Goal: Task Accomplishment & Management: Manage account settings

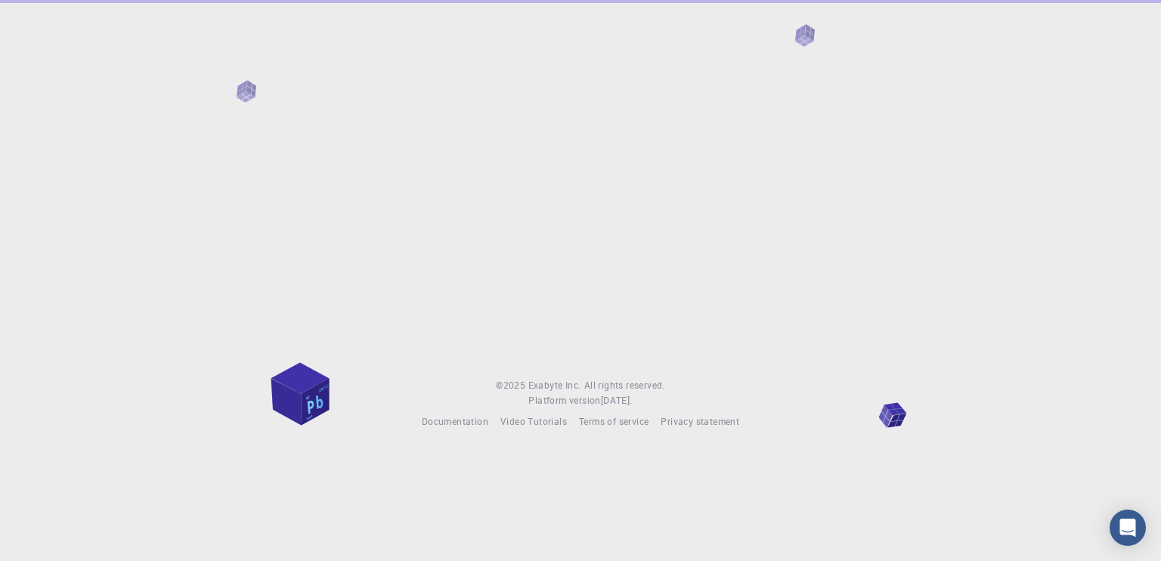
drag, startPoint x: 0, startPoint y: 0, endPoint x: 1112, endPoint y: 249, distance: 1139.7
click at [1112, 249] on div at bounding box center [580, 177] width 1161 height 354
click at [724, 84] on div at bounding box center [580, 177] width 1161 height 354
click at [346, 57] on div at bounding box center [580, 177] width 1161 height 354
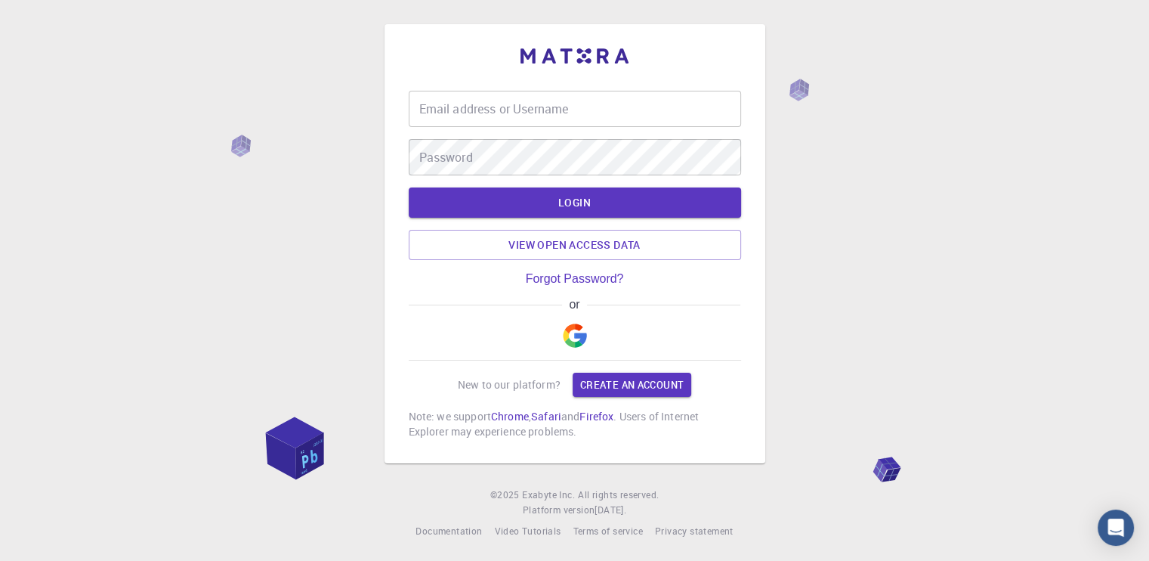
click at [552, 108] on div "Email address or Username Email address or Username" at bounding box center [575, 109] width 332 height 36
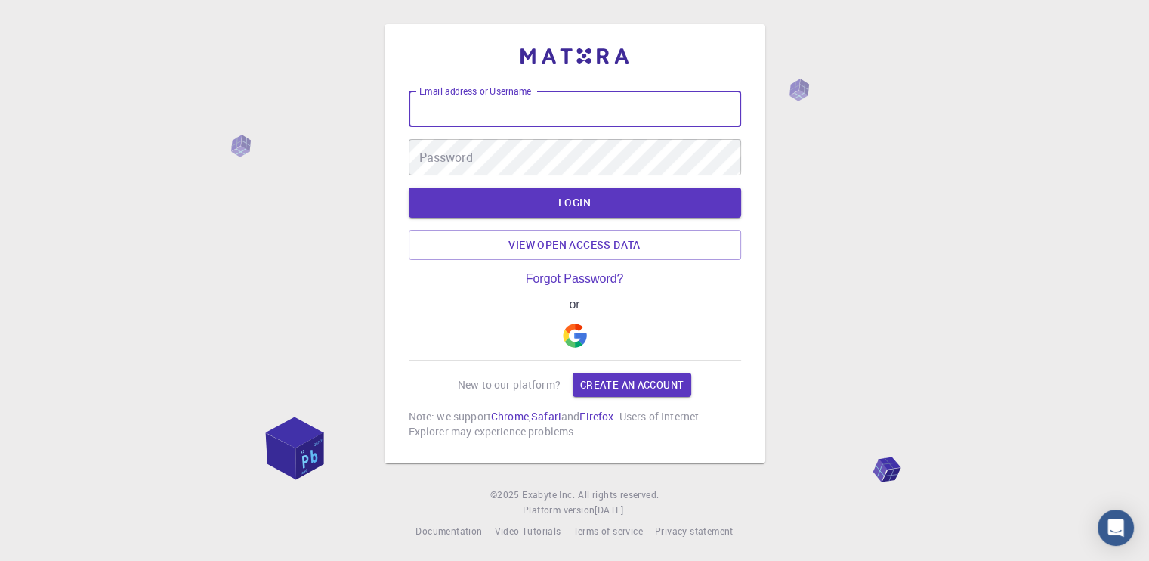
type input "nockjnr@gmail.com"
click at [546, 202] on button "LOGIN" at bounding box center [575, 202] width 332 height 30
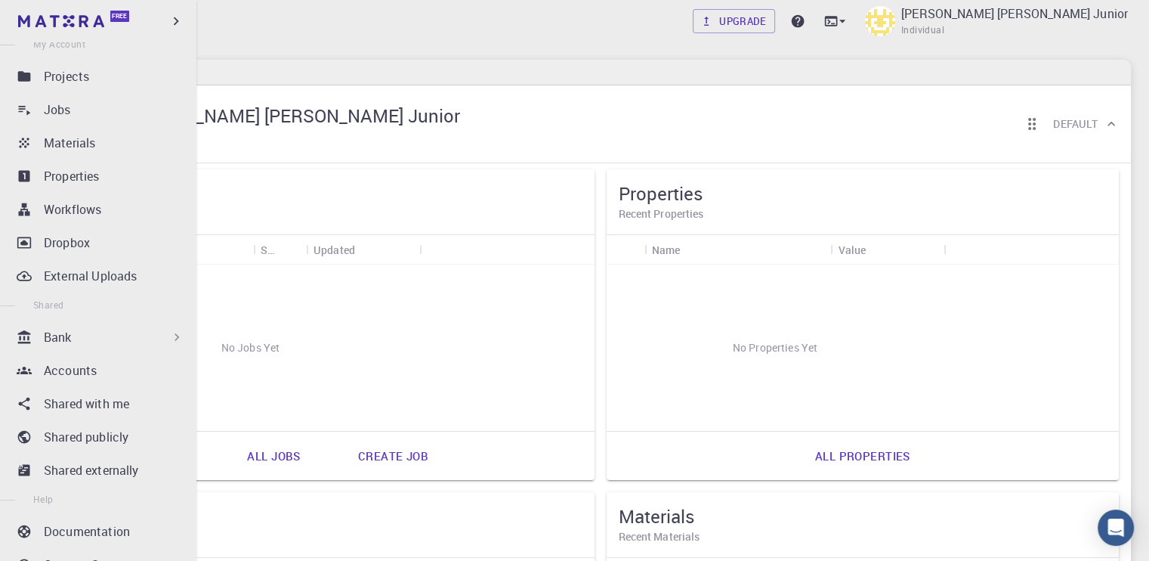
scroll to position [191, 0]
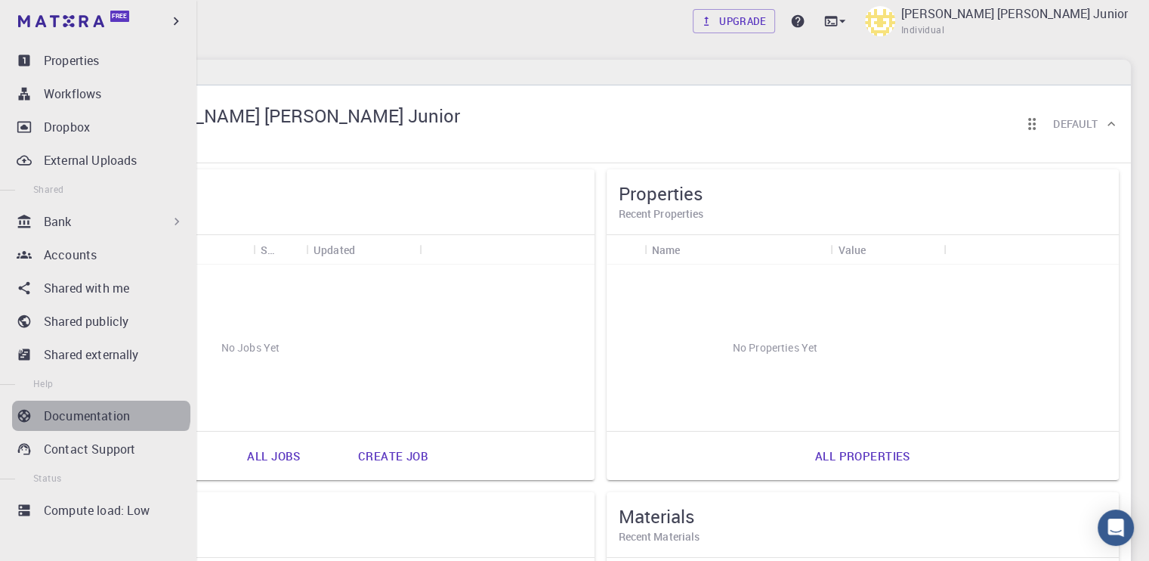
click at [100, 403] on link "Documentation" at bounding box center [101, 415] width 178 height 30
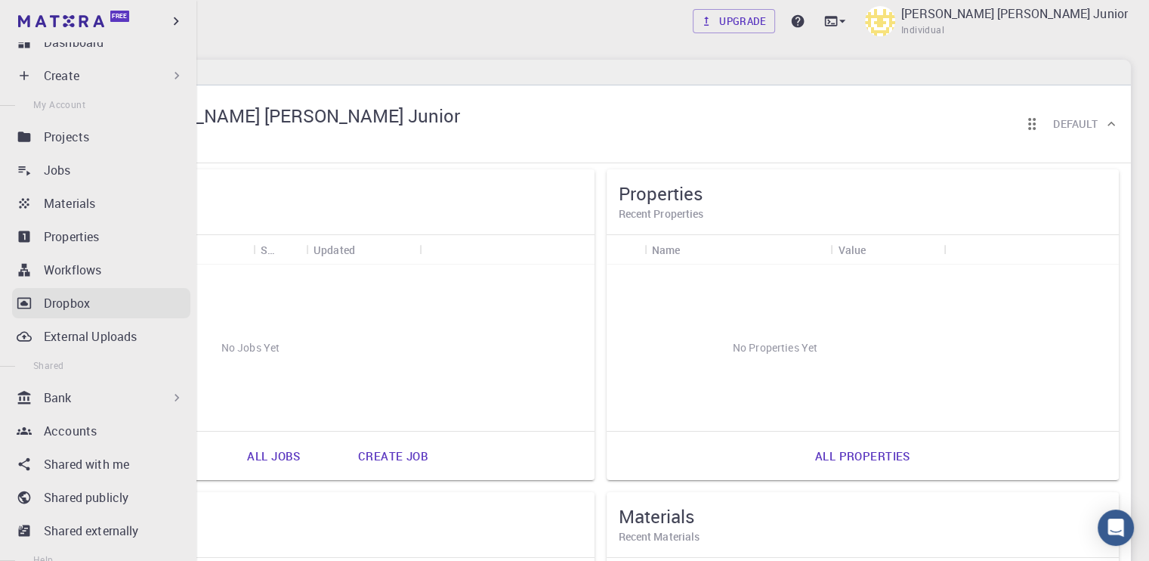
scroll to position [0, 0]
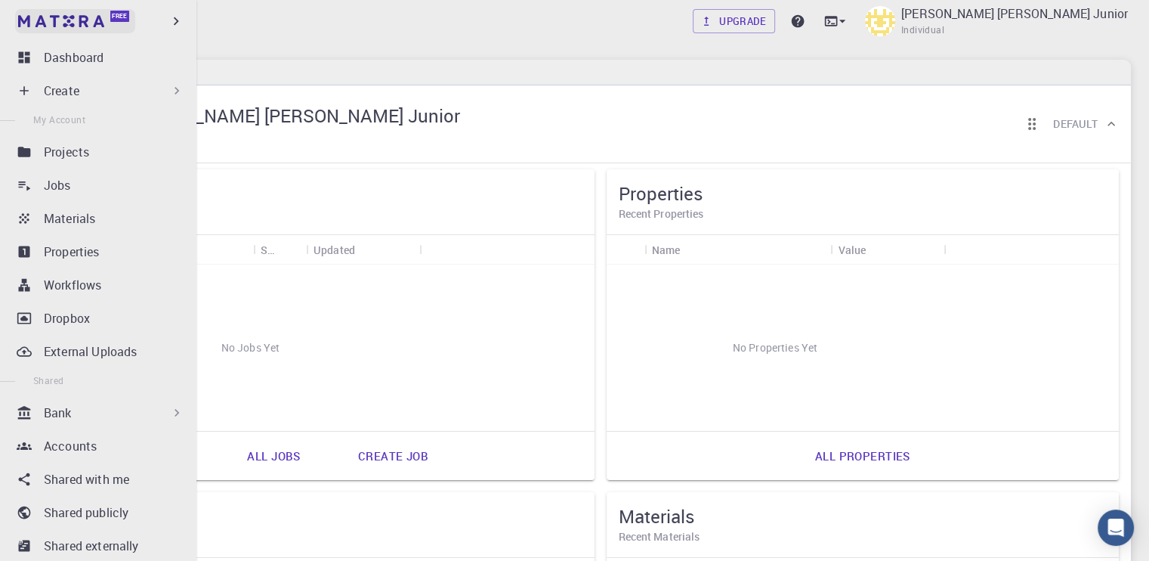
click at [122, 20] on span "Free" at bounding box center [119, 16] width 15 height 8
click at [180, 17] on icon "button" at bounding box center [176, 21] width 17 height 17
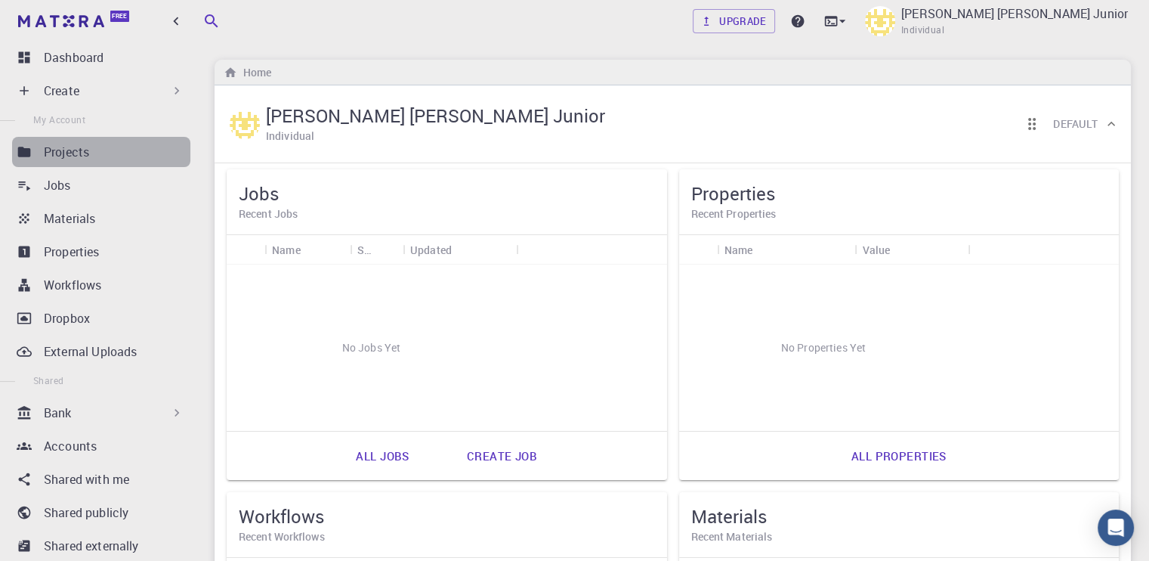
click at [125, 147] on div "Projects" at bounding box center [117, 152] width 147 height 18
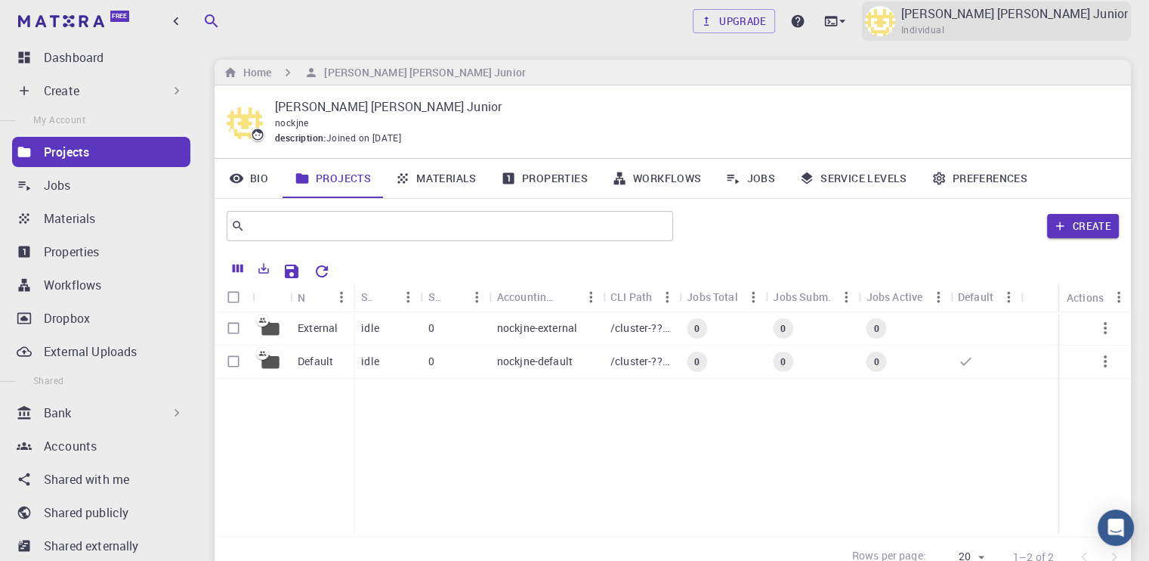
click at [989, 20] on p "Oladimeji Enock Oluwole Junior" at bounding box center [1014, 14] width 227 height 18
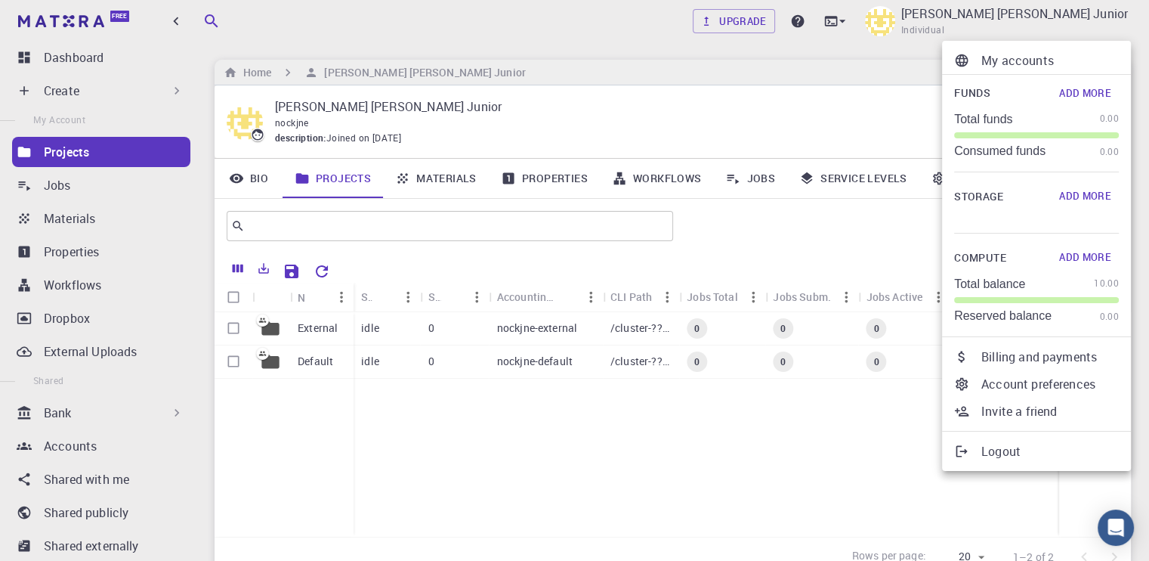
click at [1028, 382] on p "Account preferences" at bounding box center [1051, 384] width 138 height 18
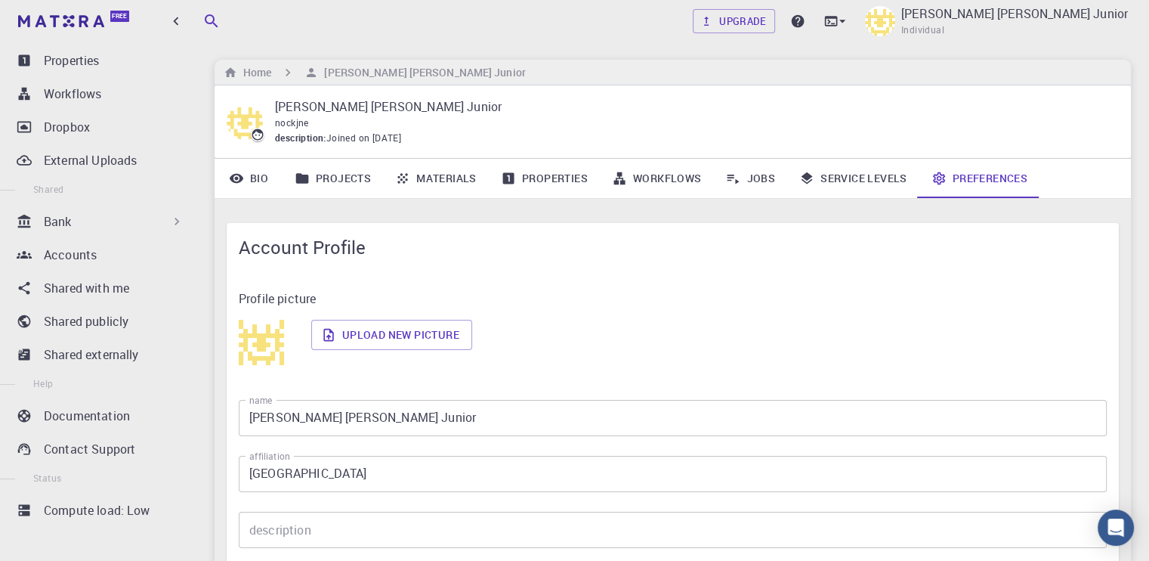
click at [304, 124] on span "nockjne" at bounding box center [292, 122] width 34 height 12
click at [273, 178] on link "Bio" at bounding box center [249, 178] width 68 height 39
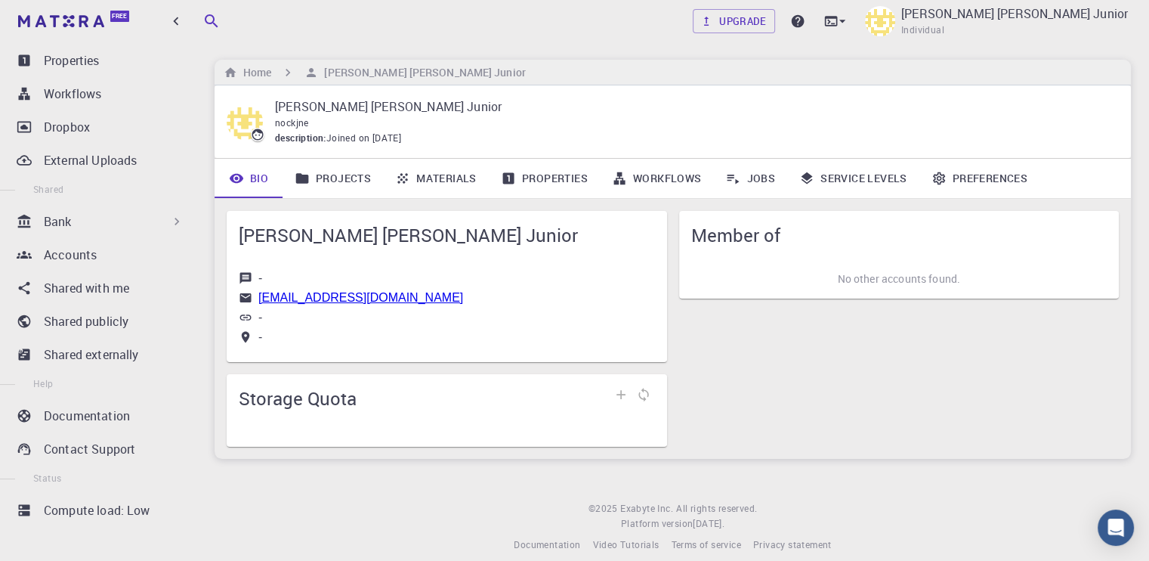
click at [262, 184] on link "Bio" at bounding box center [249, 178] width 68 height 39
click at [311, 329] on div "- nockjnr@gmail.com - -" at bounding box center [447, 307] width 416 height 73
click at [320, 178] on link "Projects" at bounding box center [333, 178] width 100 height 39
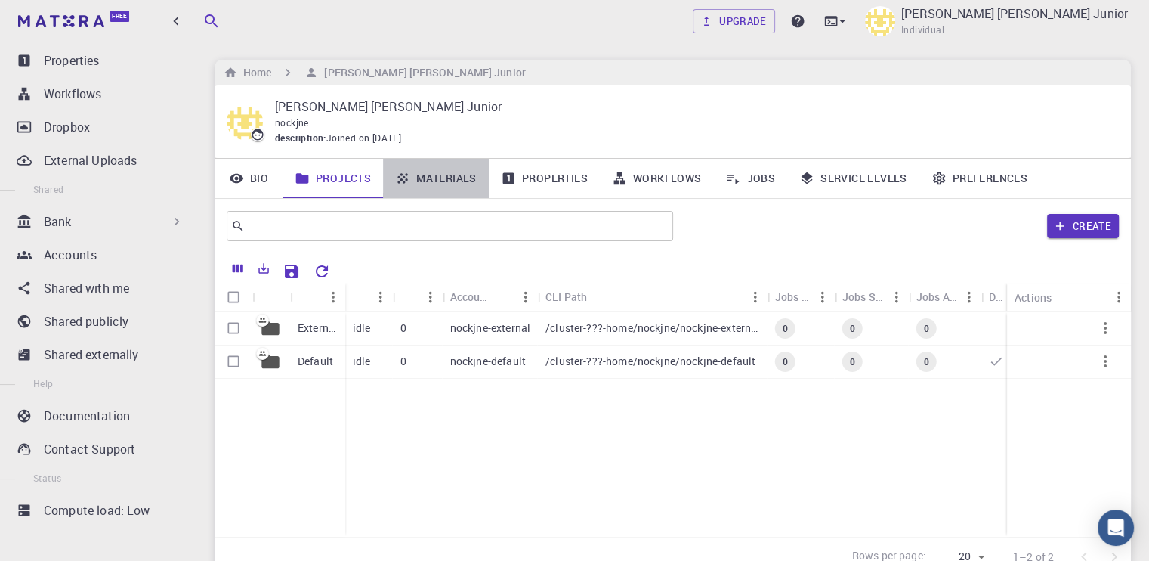
click at [409, 172] on icon at bounding box center [402, 178] width 15 height 15
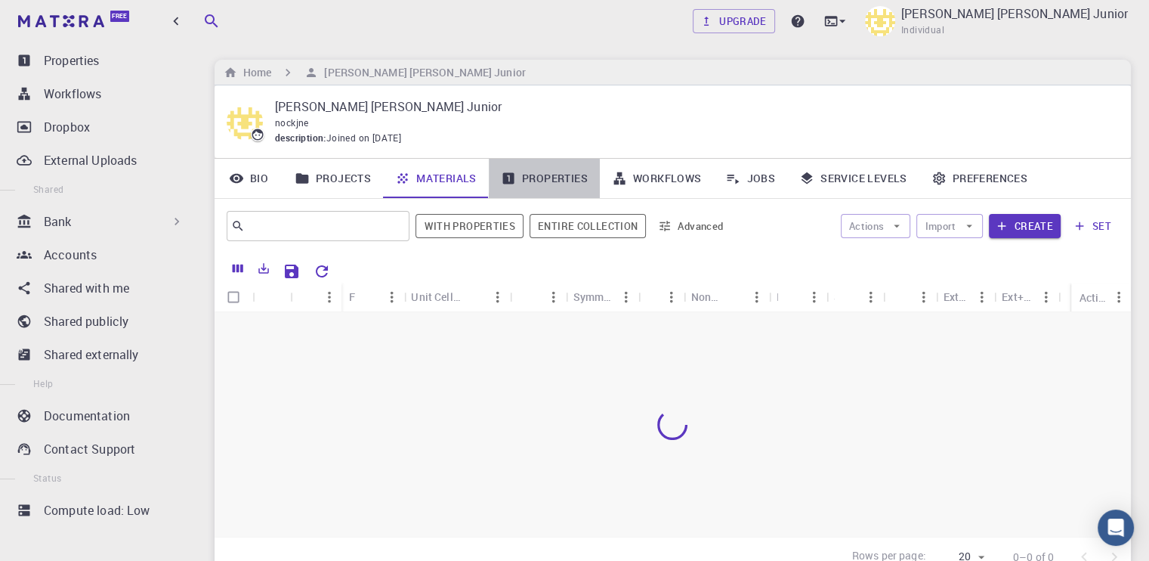
click at [509, 187] on link "Properties" at bounding box center [544, 178] width 111 height 39
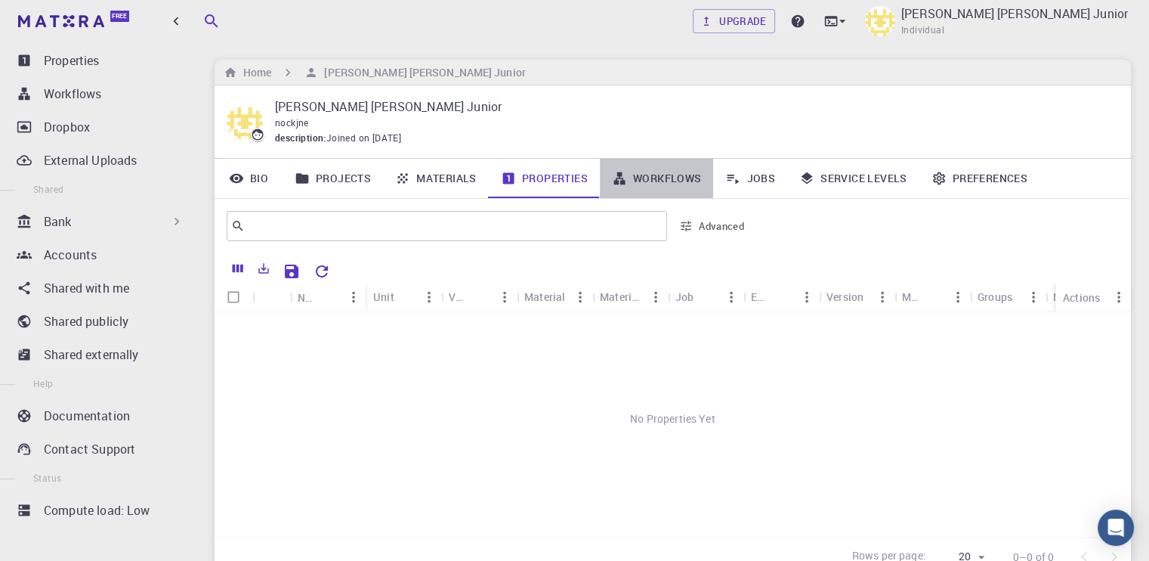
click at [691, 184] on link "Workflows" at bounding box center [657, 178] width 114 height 39
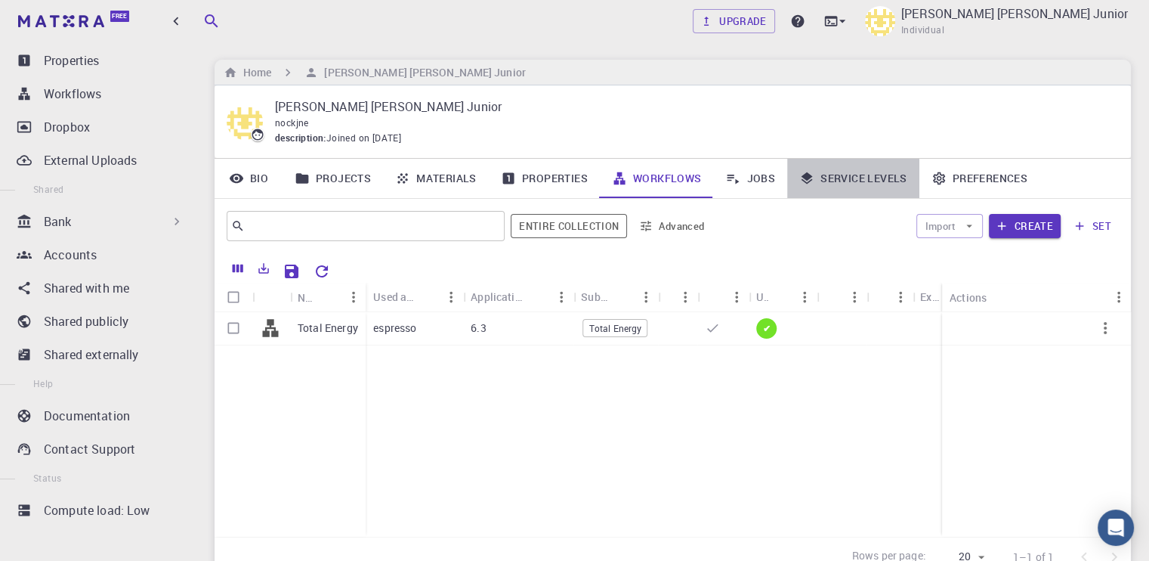
click at [837, 169] on link "Service Levels" at bounding box center [853, 178] width 132 height 39
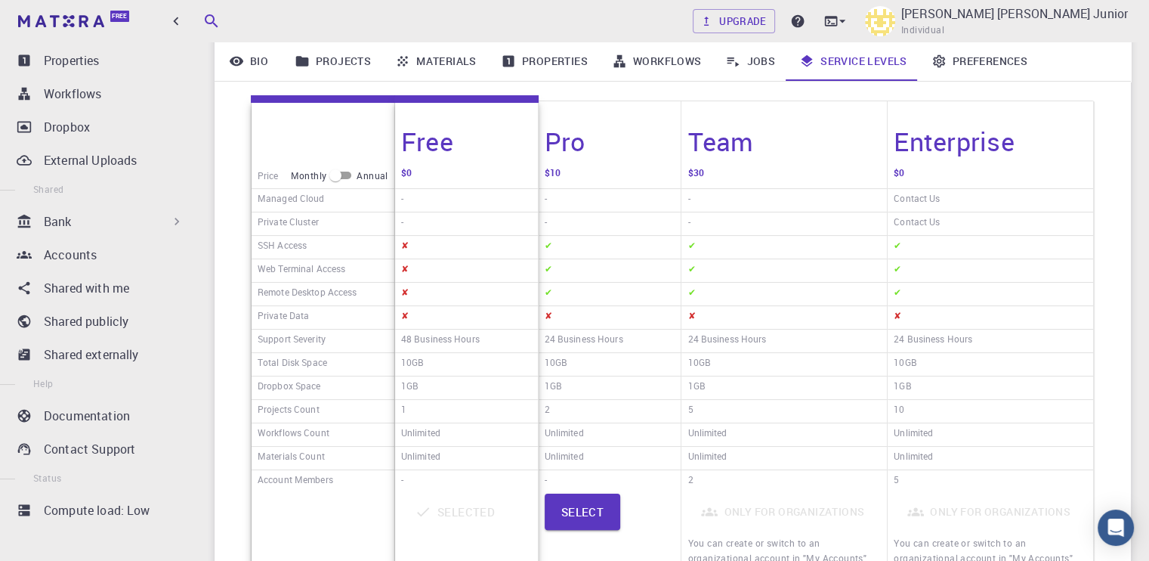
scroll to position [227, 0]
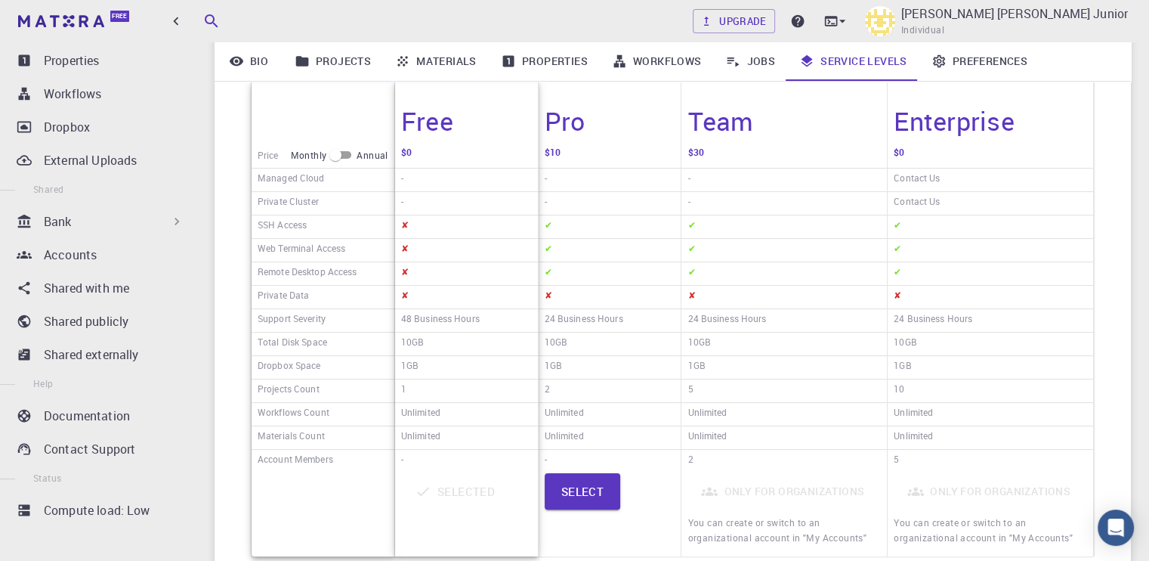
click at [348, 154] on input "checkbox" at bounding box center [335, 155] width 54 height 18
checkbox input "true"
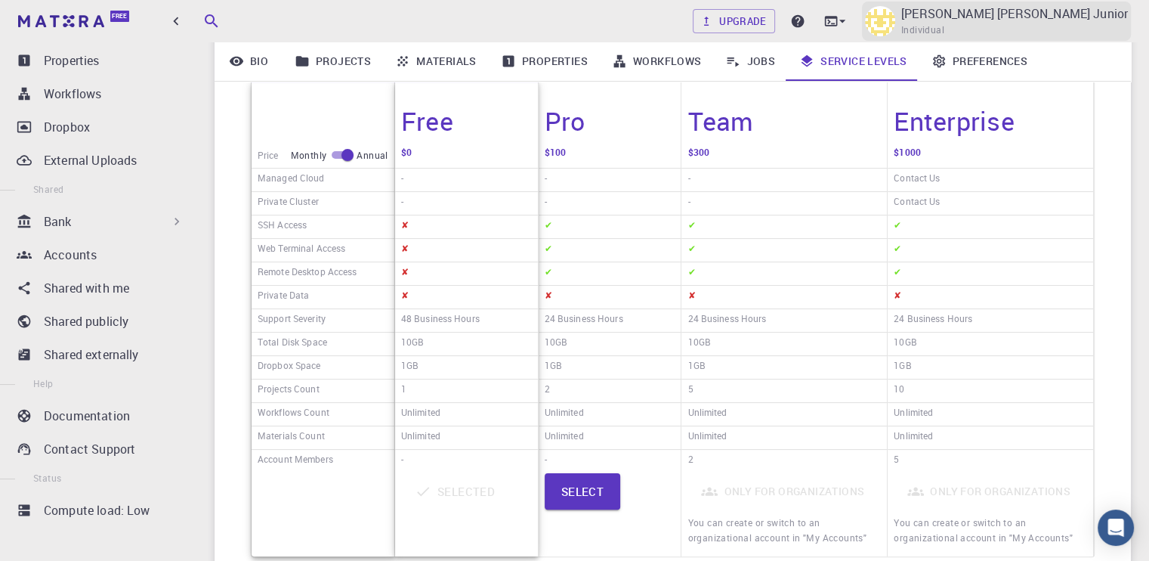
click at [990, 8] on p "Oladimeji Enock Oluwole Junior" at bounding box center [1014, 14] width 227 height 18
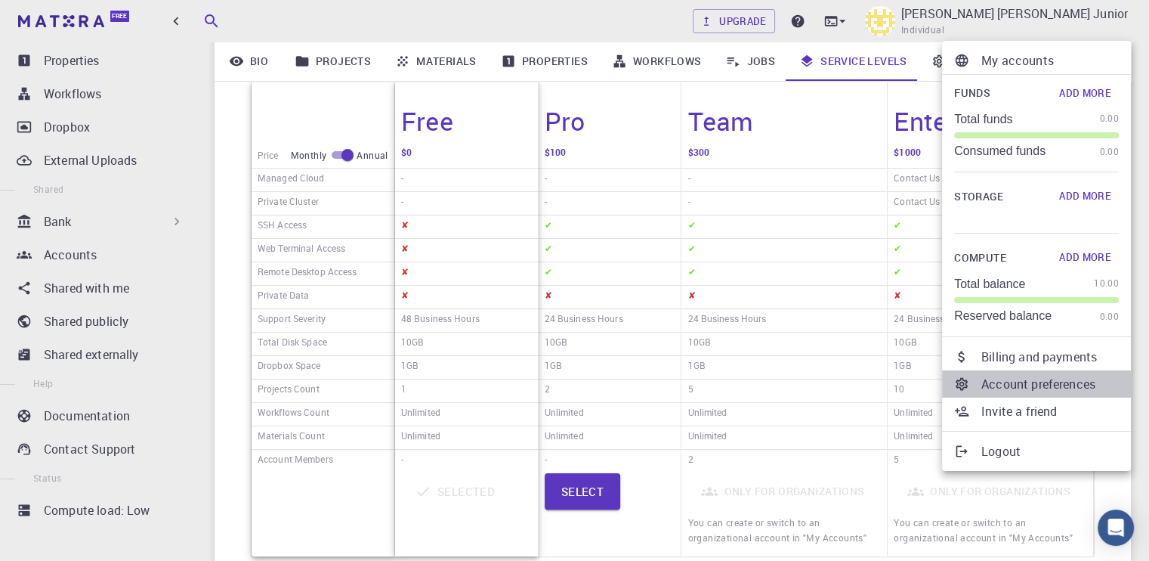
click at [1075, 387] on p "Account preferences" at bounding box center [1051, 384] width 138 height 18
